Goal: Transaction & Acquisition: Download file/media

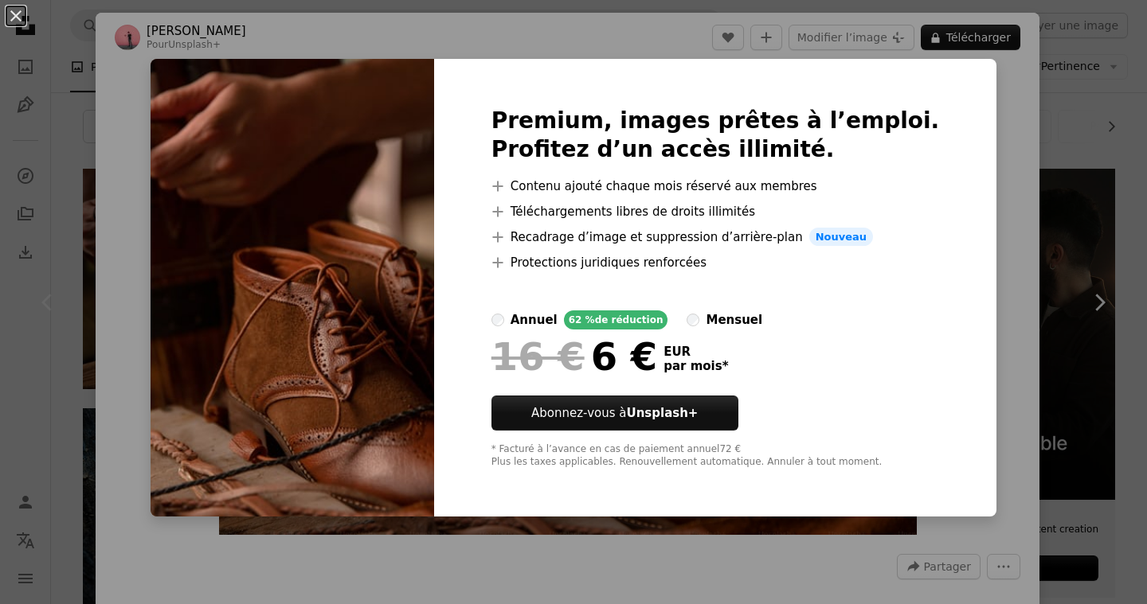
click at [1069, 229] on div "An X shape Premium, images prêtes à l’emploi. Profitez d’un accès illimité. A p…" at bounding box center [573, 302] width 1147 height 604
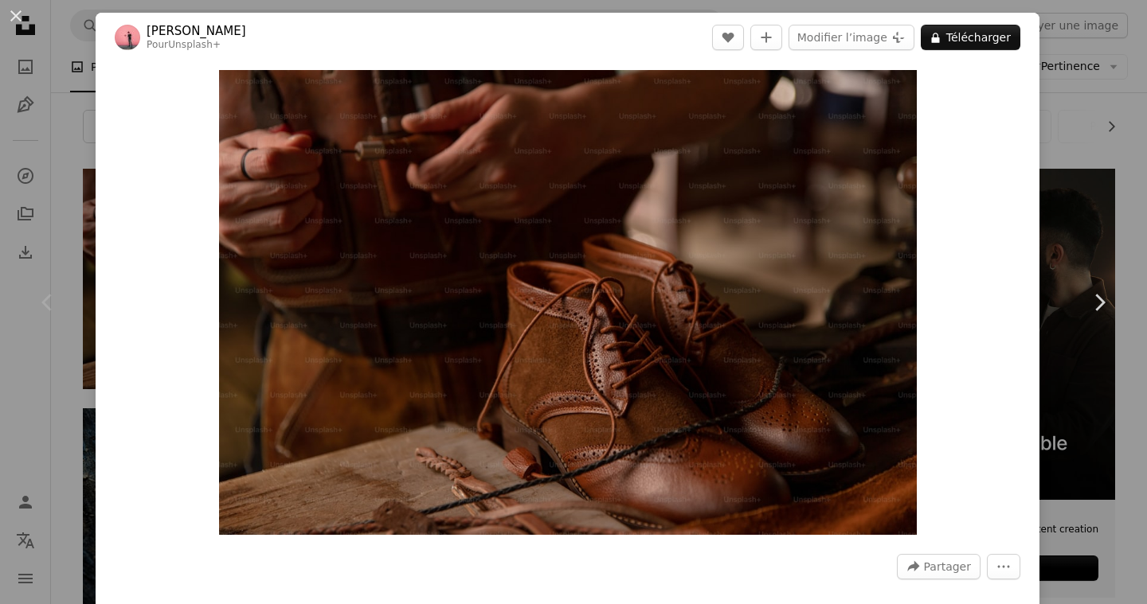
click at [65, 291] on div "Chevron left" at bounding box center [48, 302] width 96 height 153
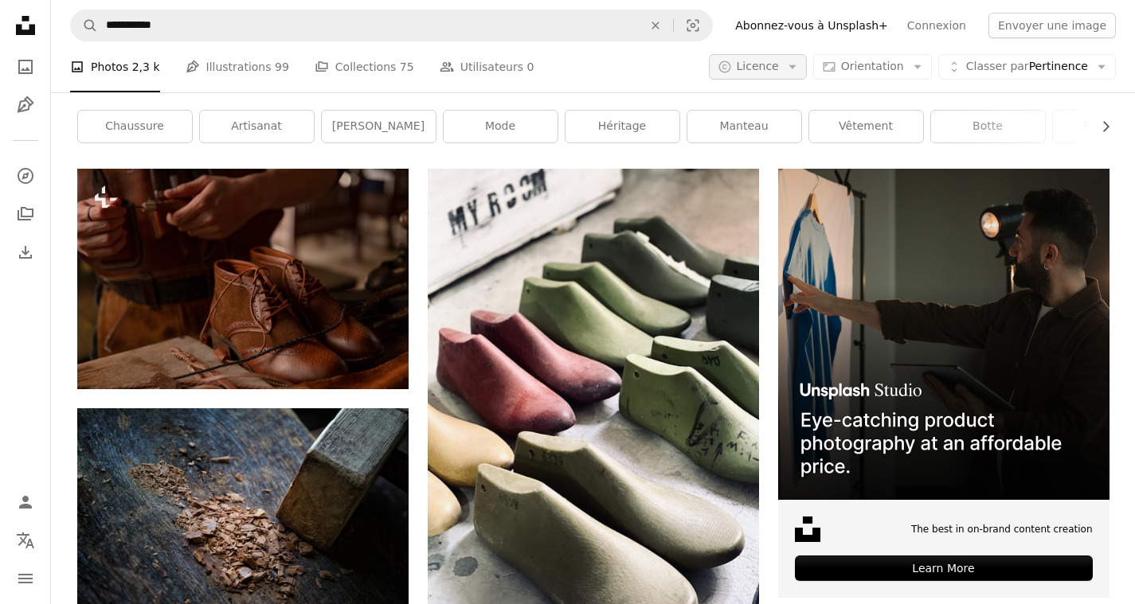
click at [794, 63] on icon "Arrow down" at bounding box center [792, 67] width 14 height 14
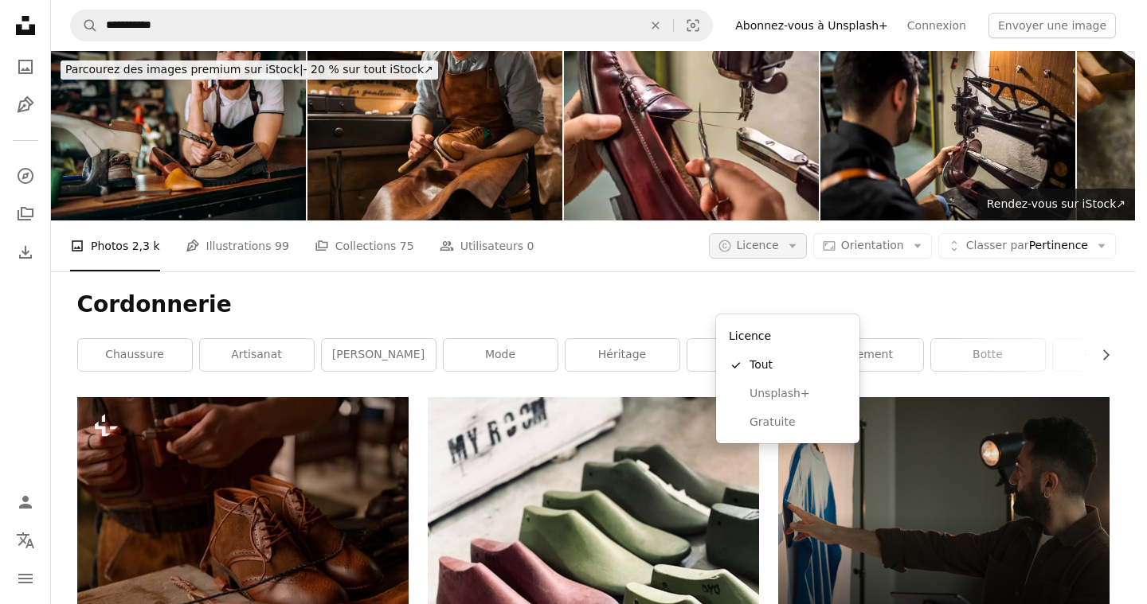
scroll to position [229, 0]
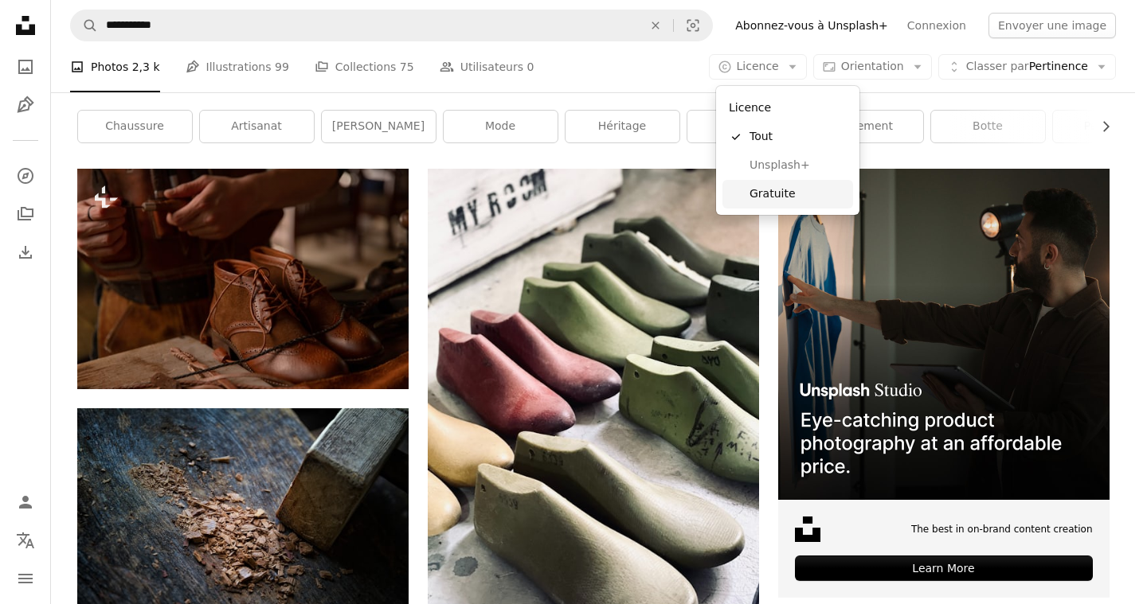
click at [773, 206] on link "Gratuite" at bounding box center [787, 194] width 131 height 29
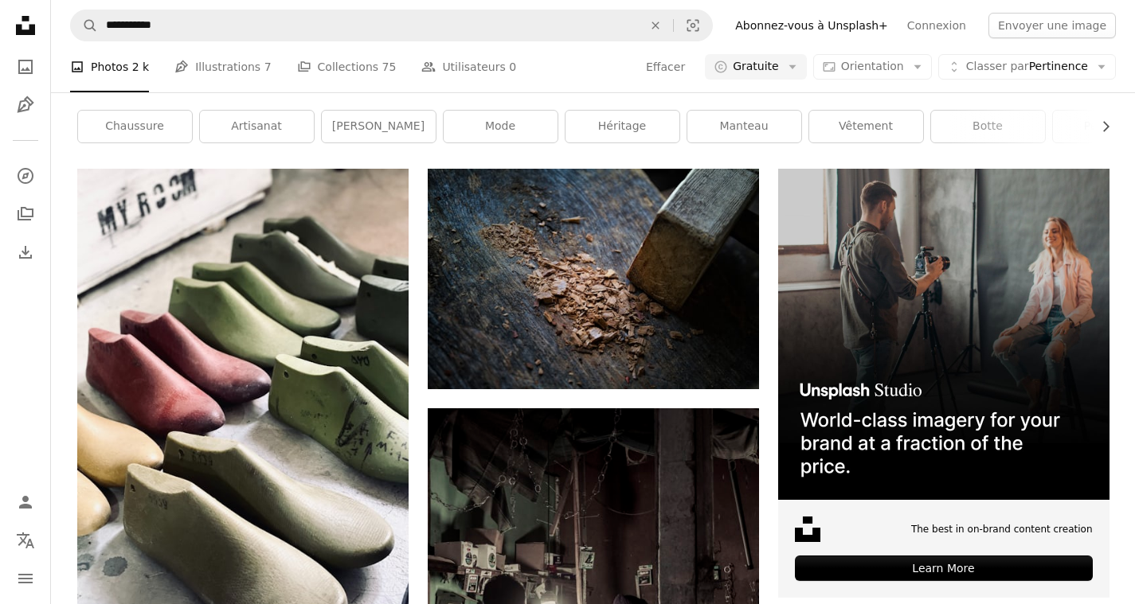
scroll to position [897, 0]
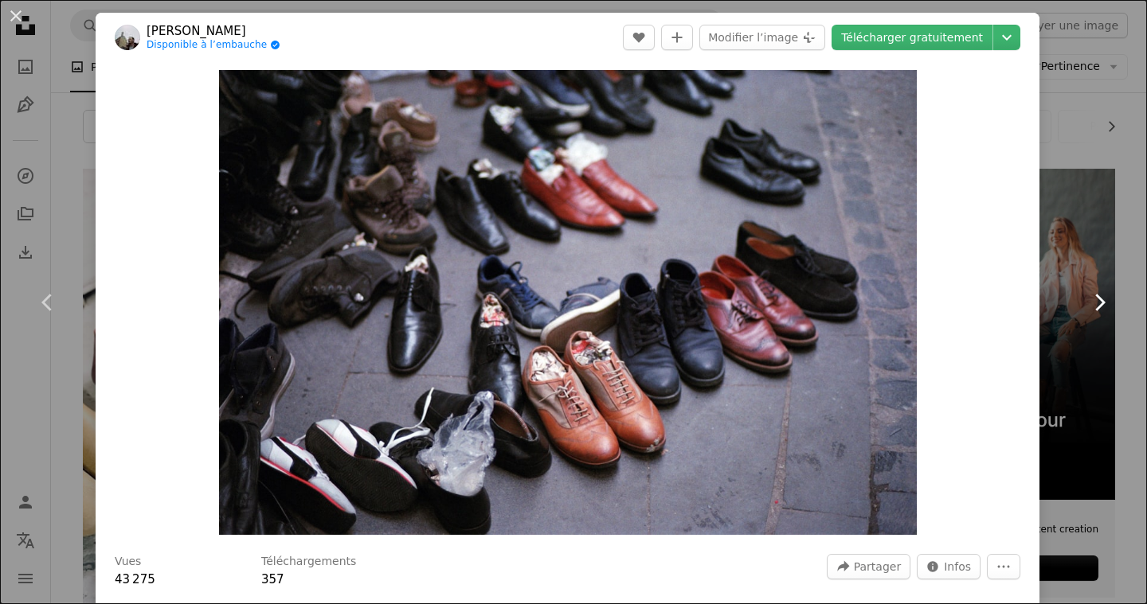
click at [1132, 346] on link "Chevron right" at bounding box center [1099, 302] width 96 height 153
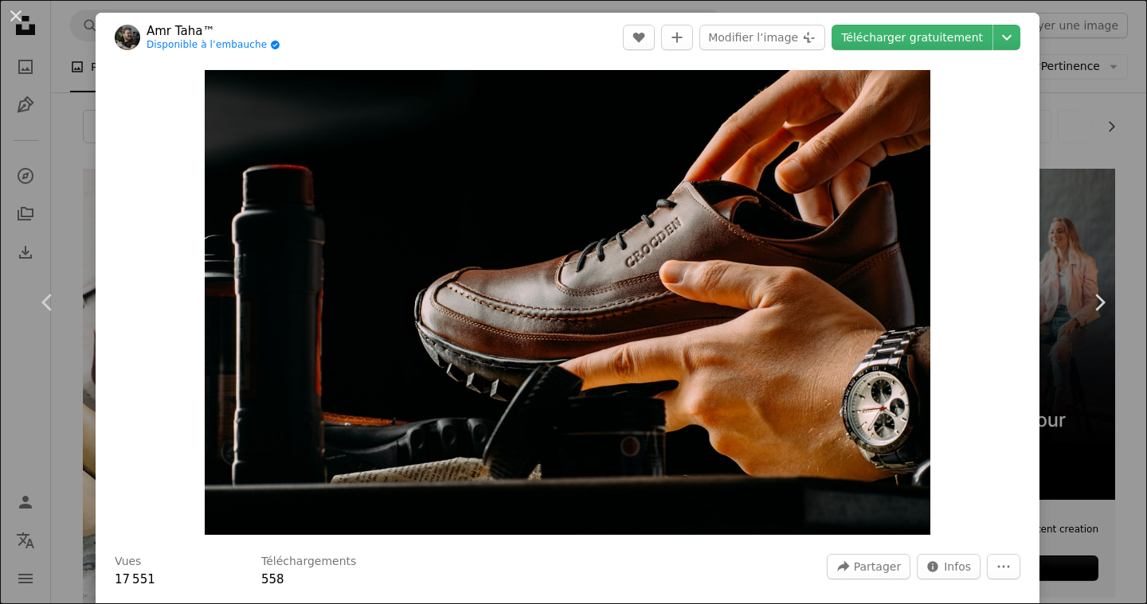
click at [76, 204] on div "An X shape Chevron left Chevron right Amr Taha™ Disponible à l’embauche A check…" at bounding box center [573, 302] width 1147 height 604
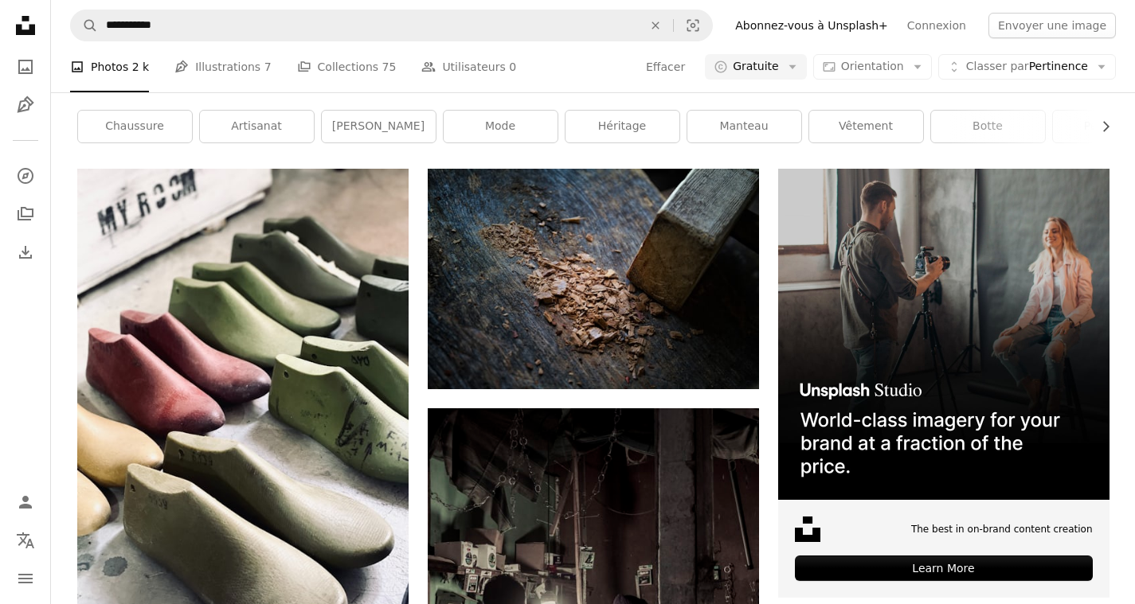
scroll to position [1741, 0]
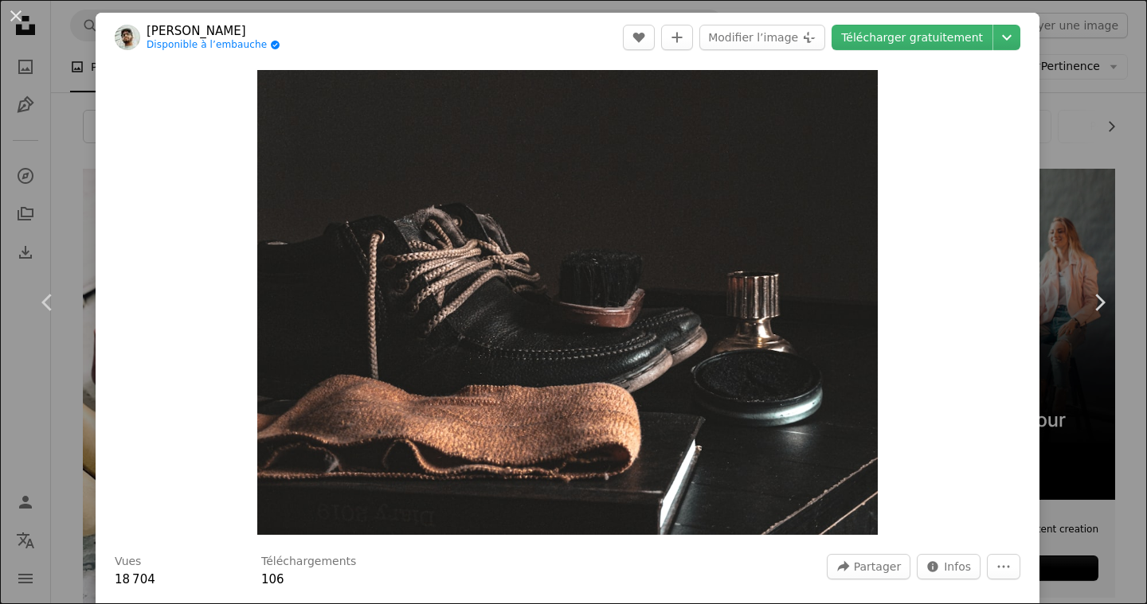
click at [1129, 381] on div "An X shape Chevron left Chevron right [PERSON_NAME] Disponible à l’embauche A c…" at bounding box center [573, 302] width 1147 height 604
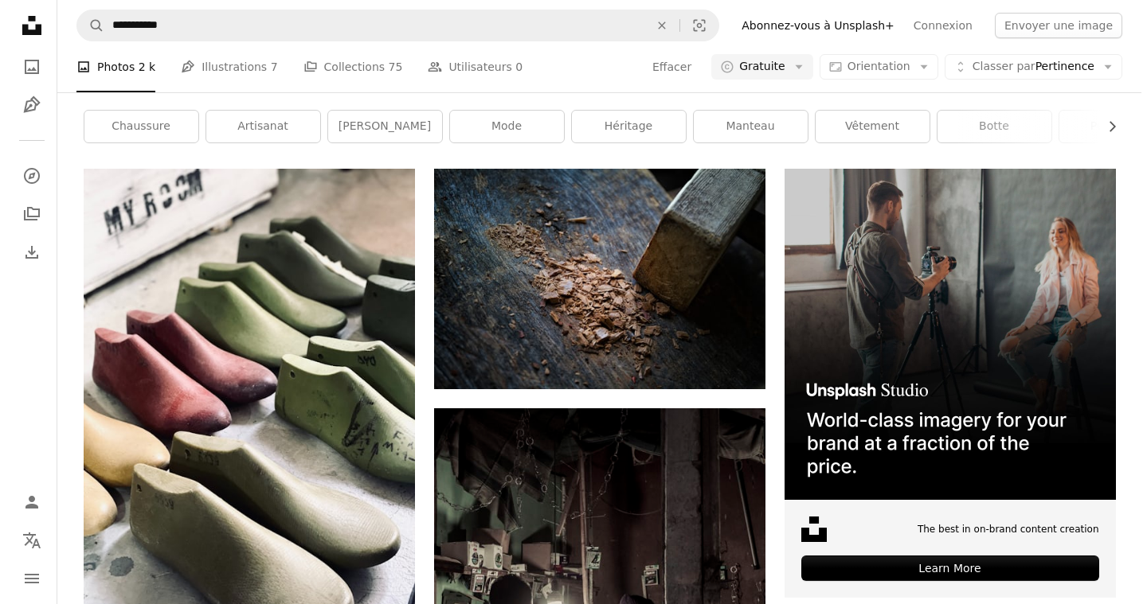
scroll to position [884, 0]
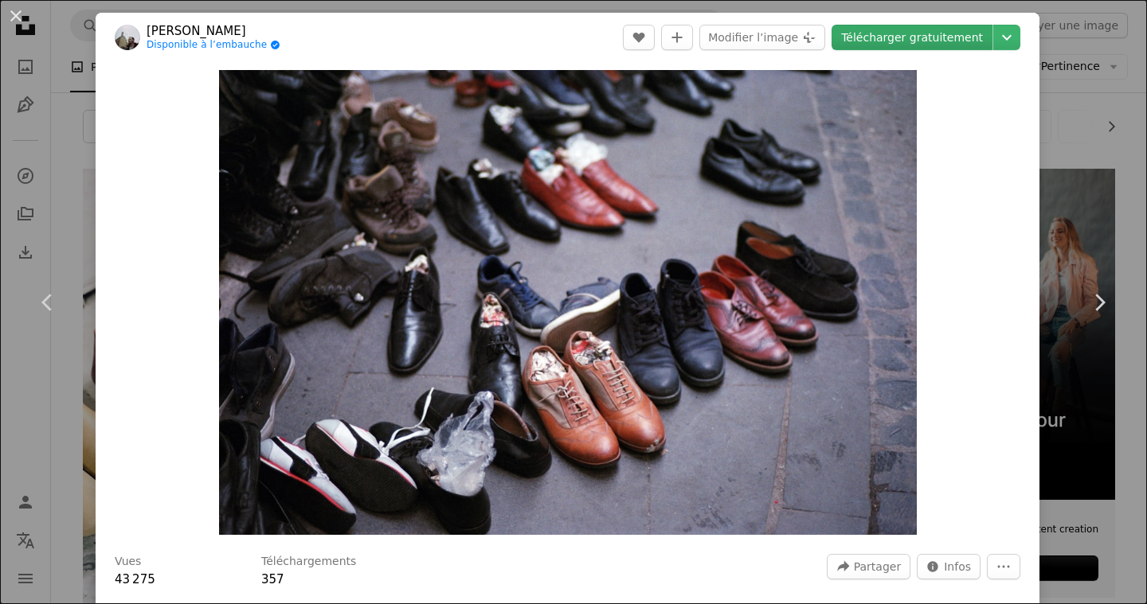
click at [917, 41] on link "Télécharger gratuitement" at bounding box center [911, 37] width 161 height 25
